Goal: Task Accomplishment & Management: Complete application form

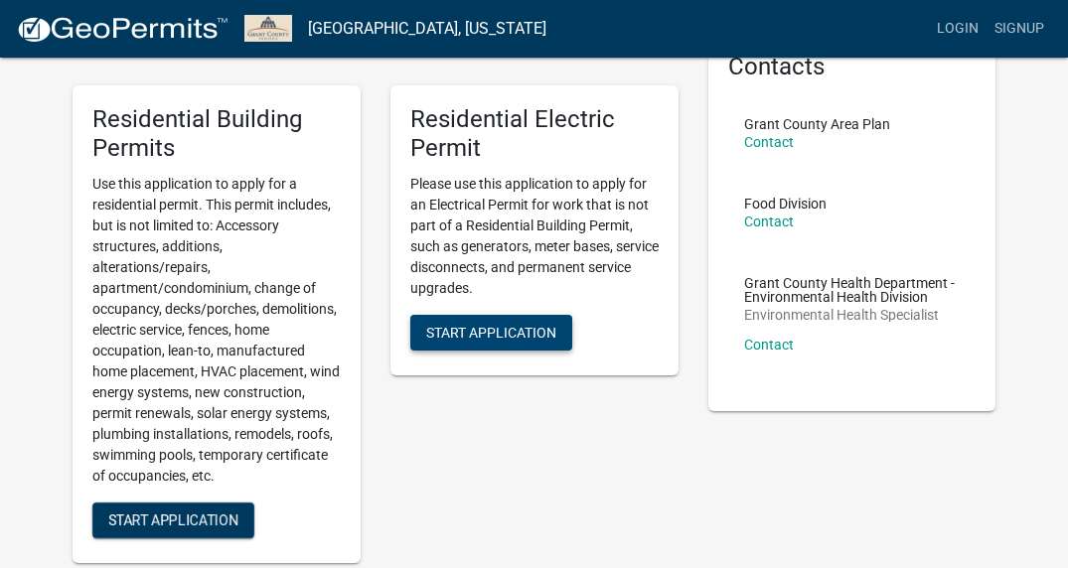
scroll to position [112, 0]
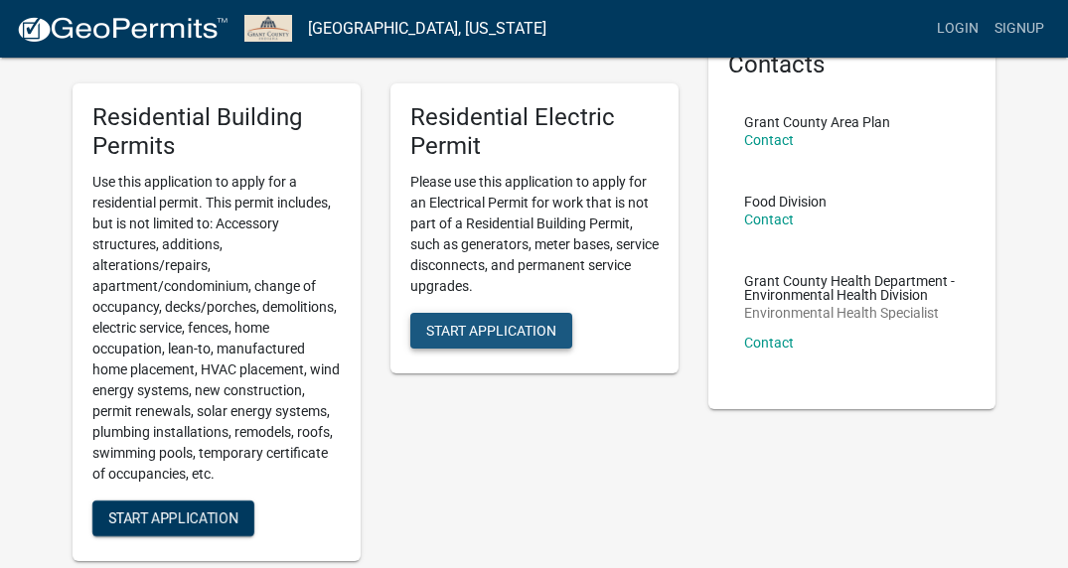
click at [539, 339] on button "Start Application" at bounding box center [491, 331] width 162 height 36
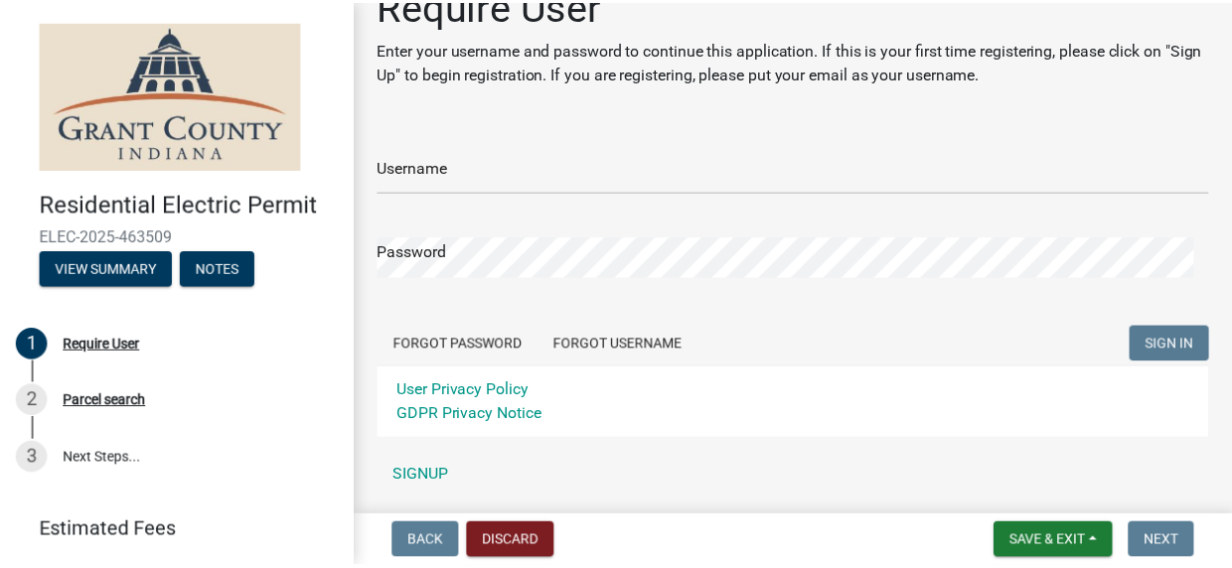
scroll to position [107, 0]
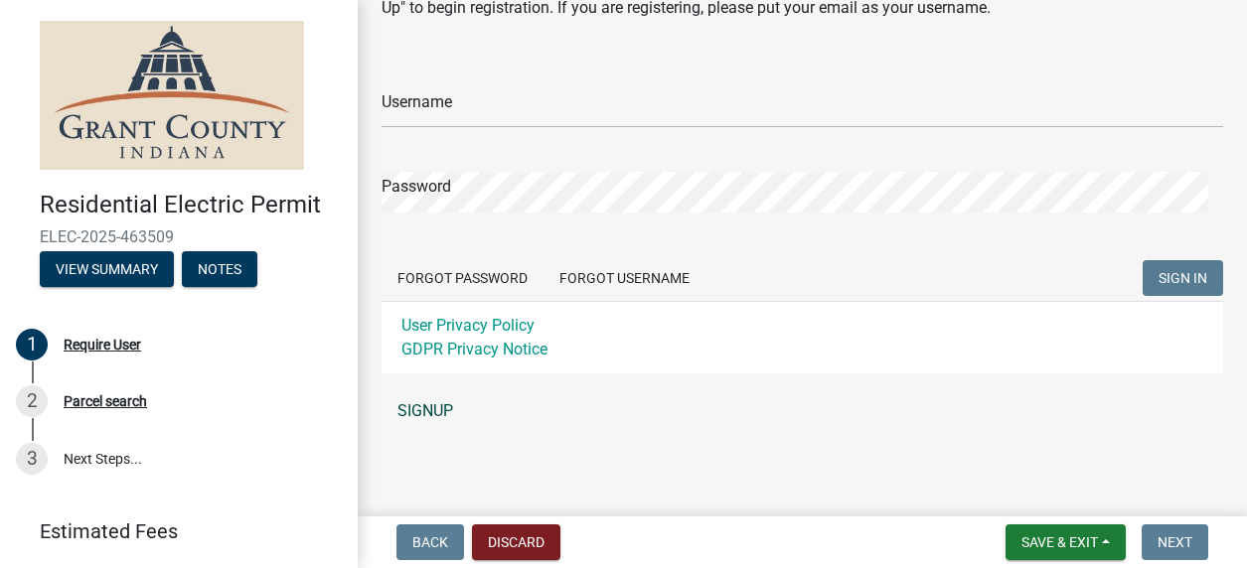
click at [434, 412] on link "SIGNUP" at bounding box center [803, 412] width 842 height 40
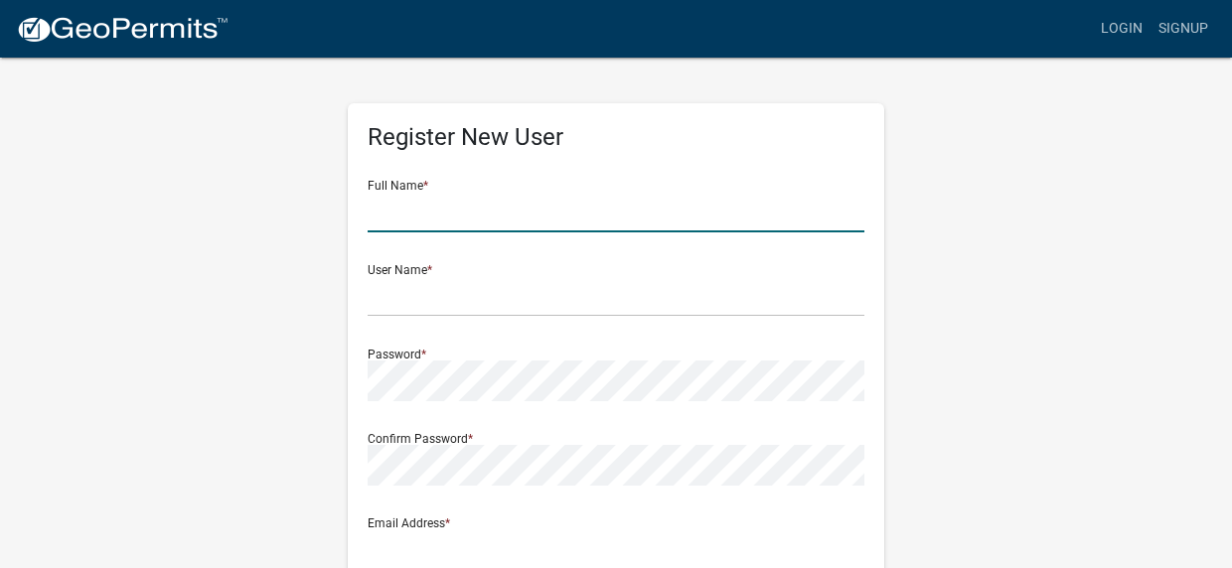
click at [444, 217] on input "text" at bounding box center [616, 212] width 497 height 41
type input "[PERSON_NAME]"
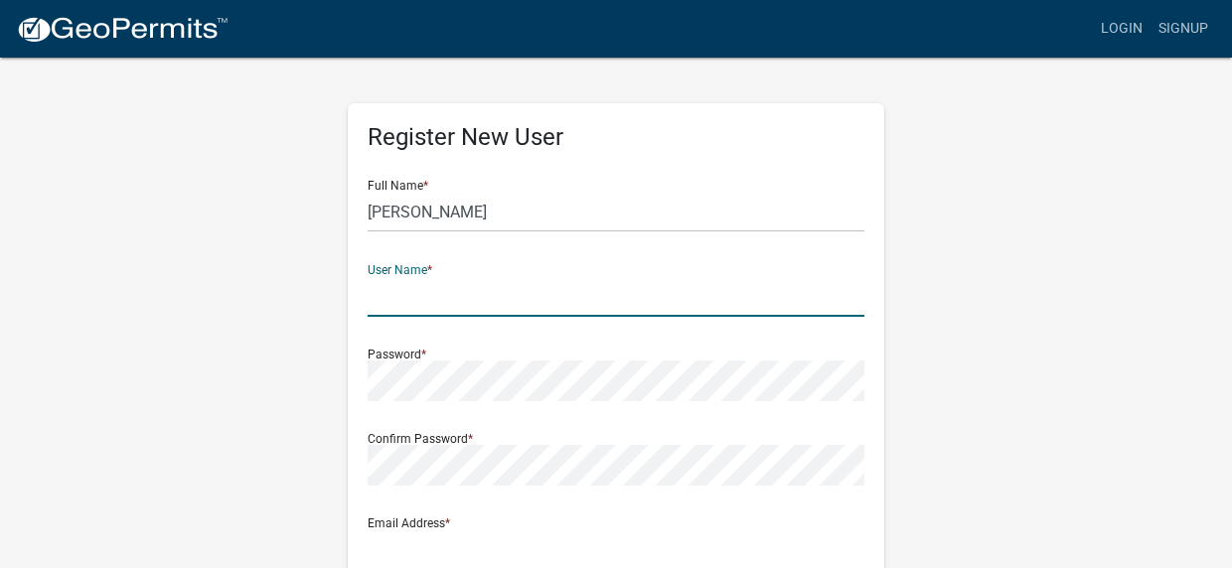
type input "a"
type input "[EMAIL_ADDRESS][DOMAIN_NAME]"
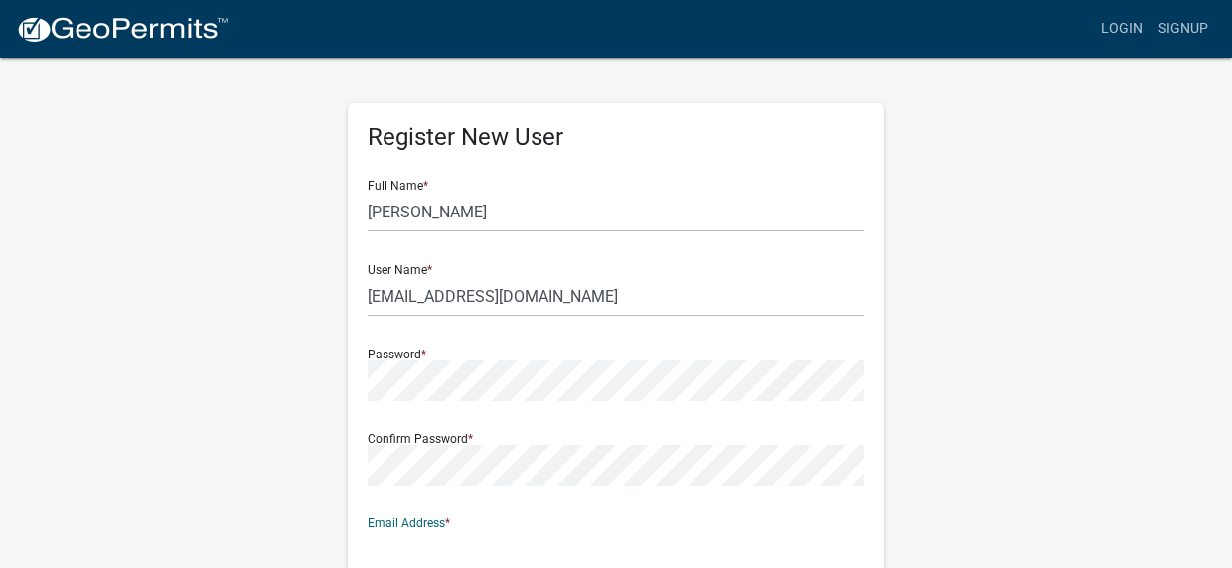
scroll to position [2, 0]
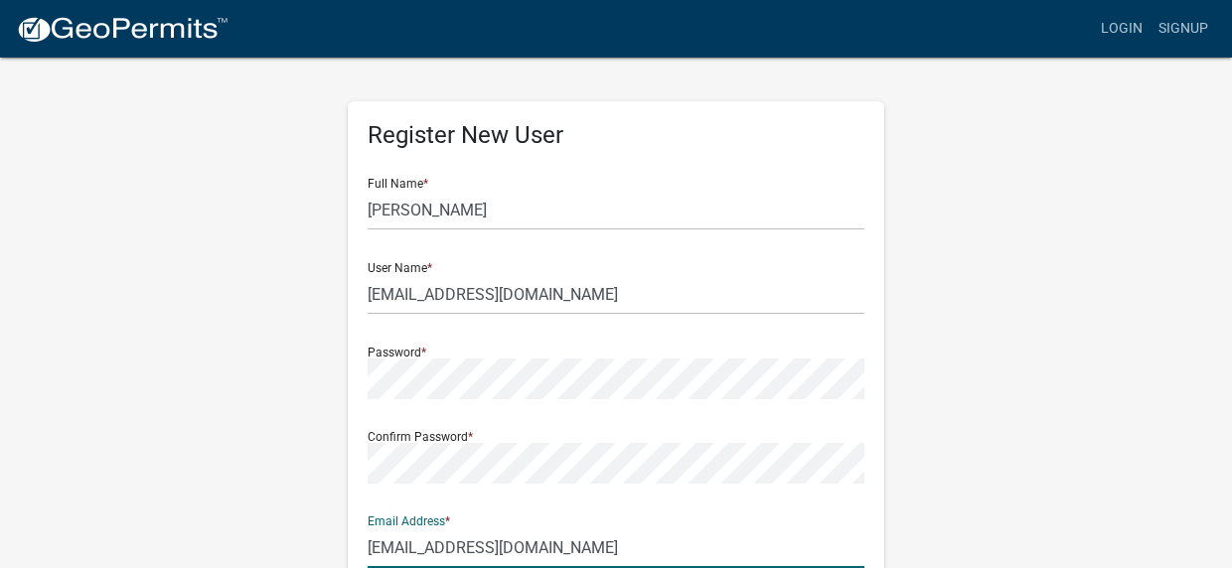
type input "[EMAIL_ADDRESS][DOMAIN_NAME]"
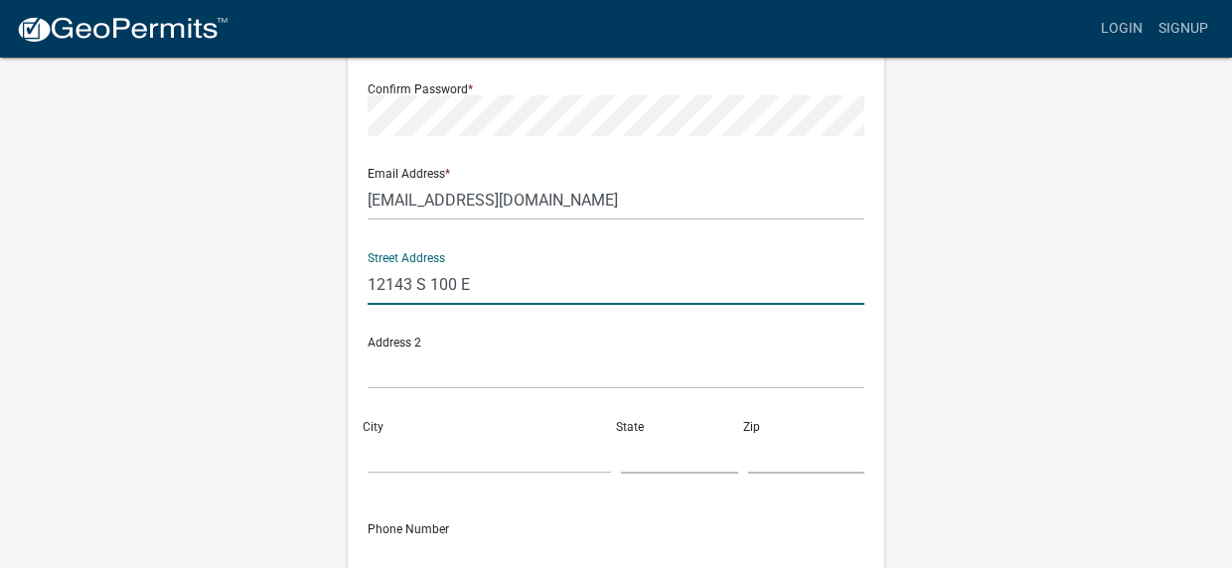
type input "12143 S 100 E"
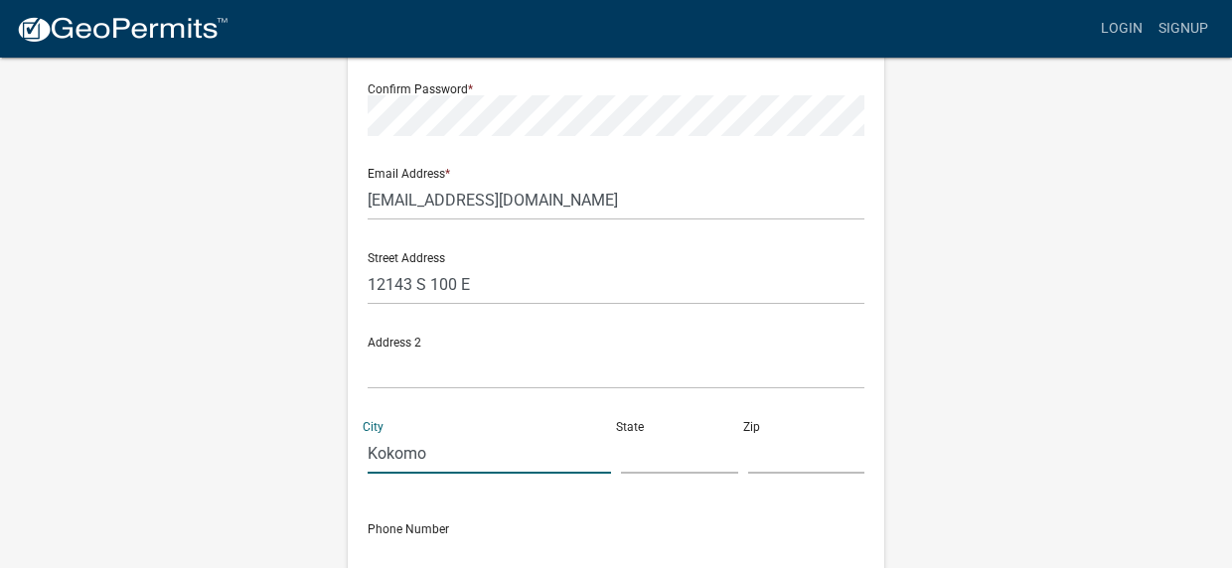
type input "Kokomo"
type input "in"
type input "46901"
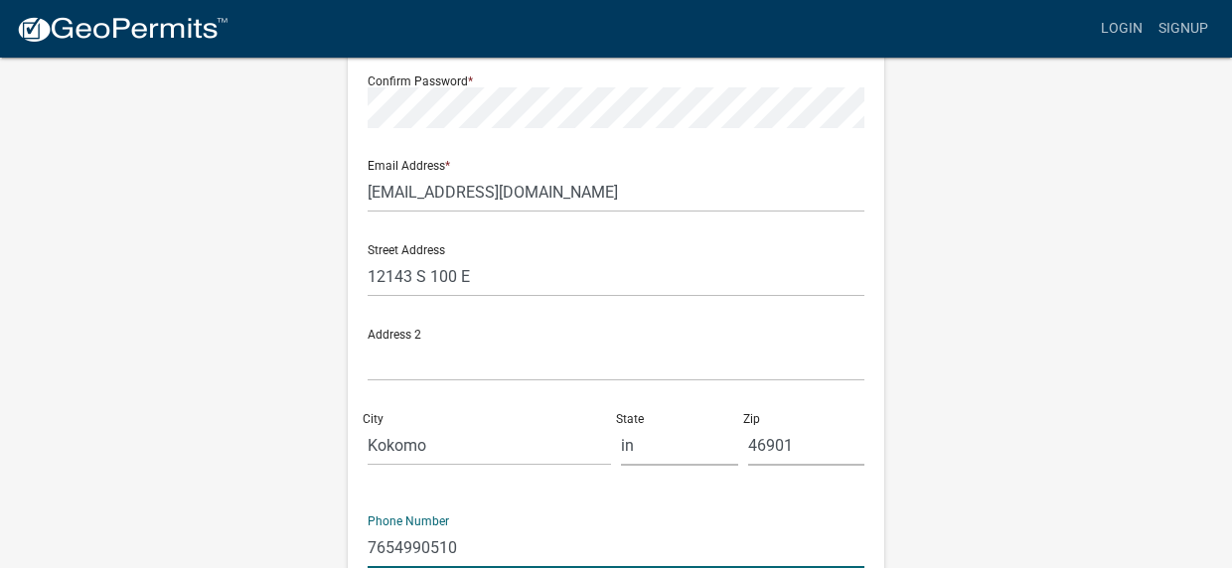
type input "7654990510"
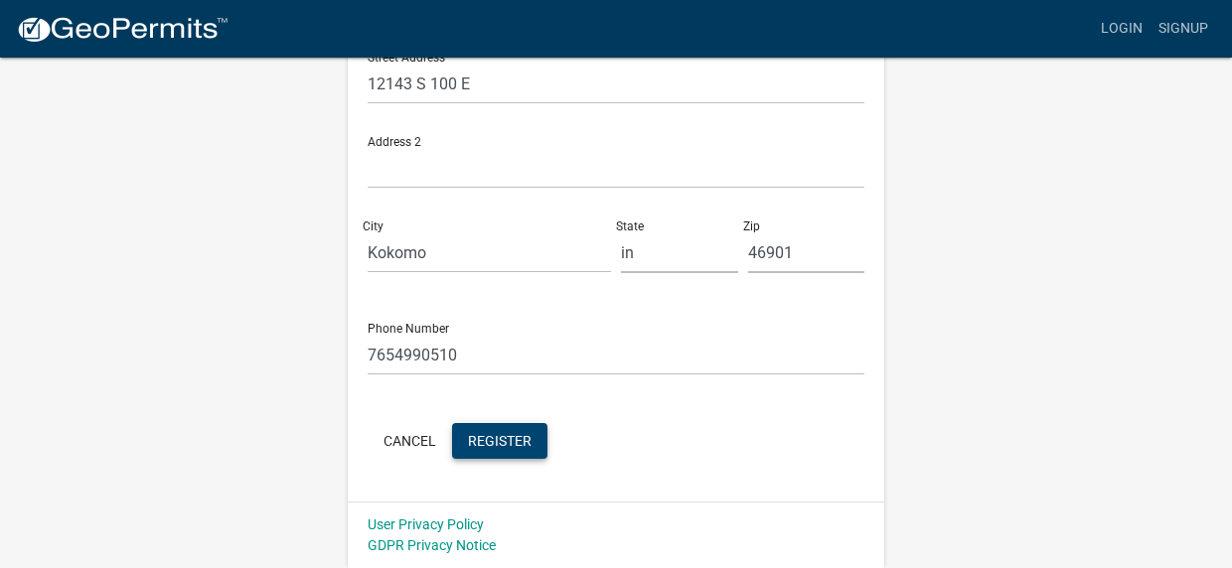
click at [513, 444] on span "Register" at bounding box center [500, 440] width 64 height 16
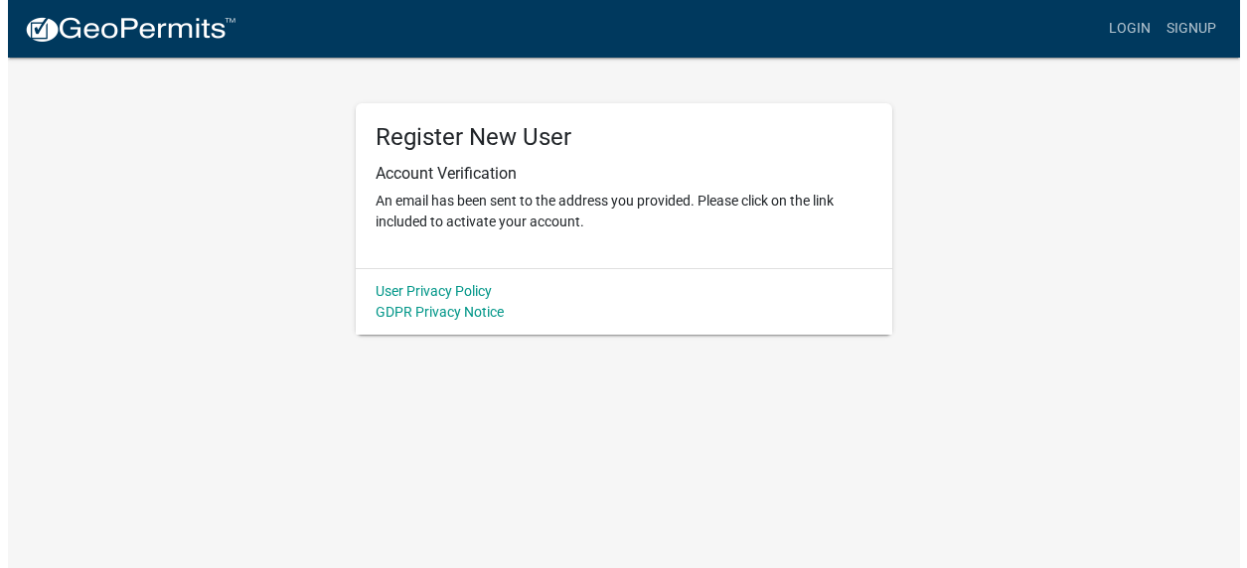
scroll to position [0, 0]
